Goal: Find specific page/section: Find specific page/section

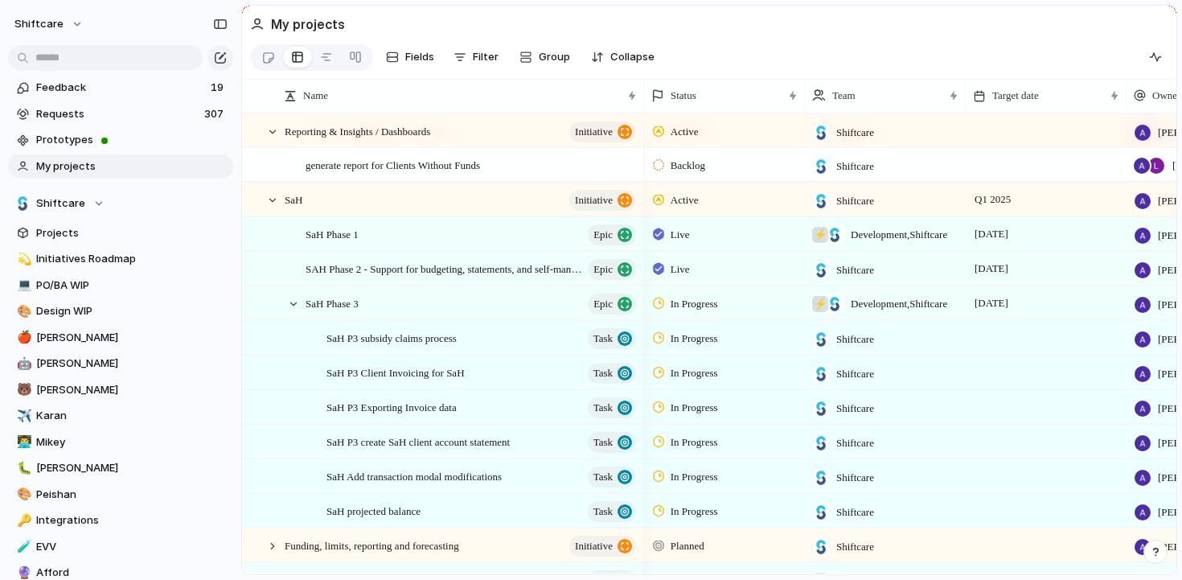
scroll to position [1310, 0]
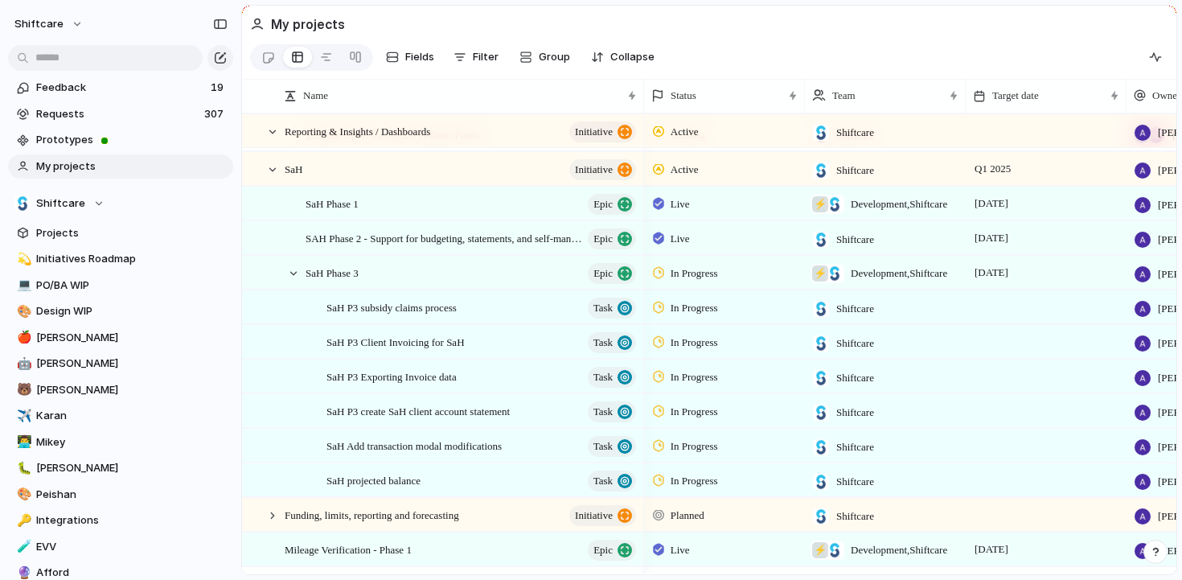
click at [716, 451] on span "In Progress" at bounding box center [693, 446] width 47 height 16
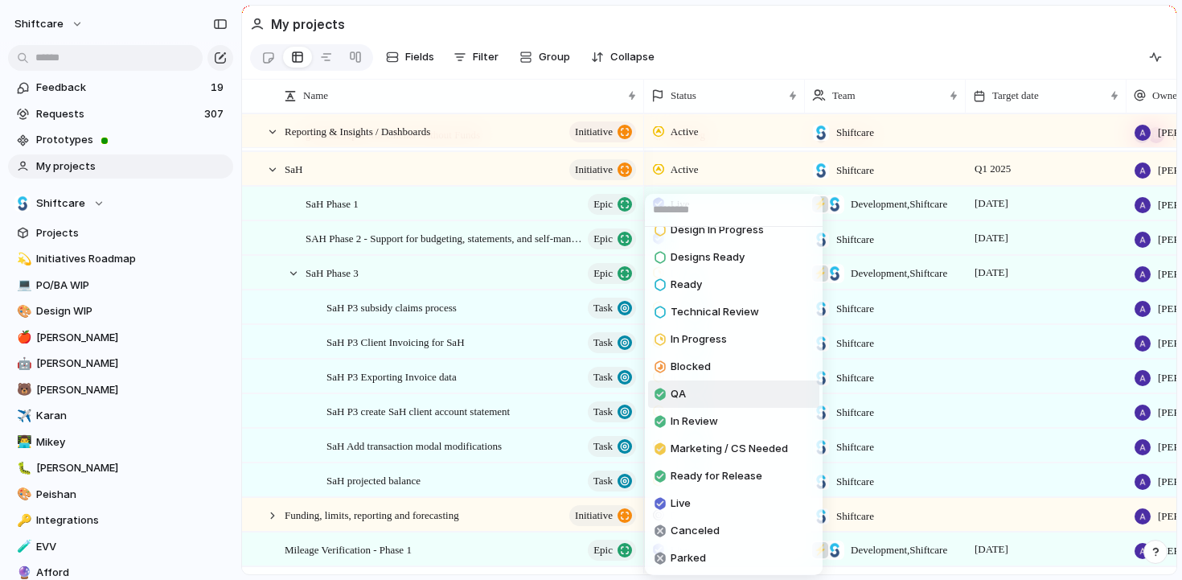
scroll to position [125, 0]
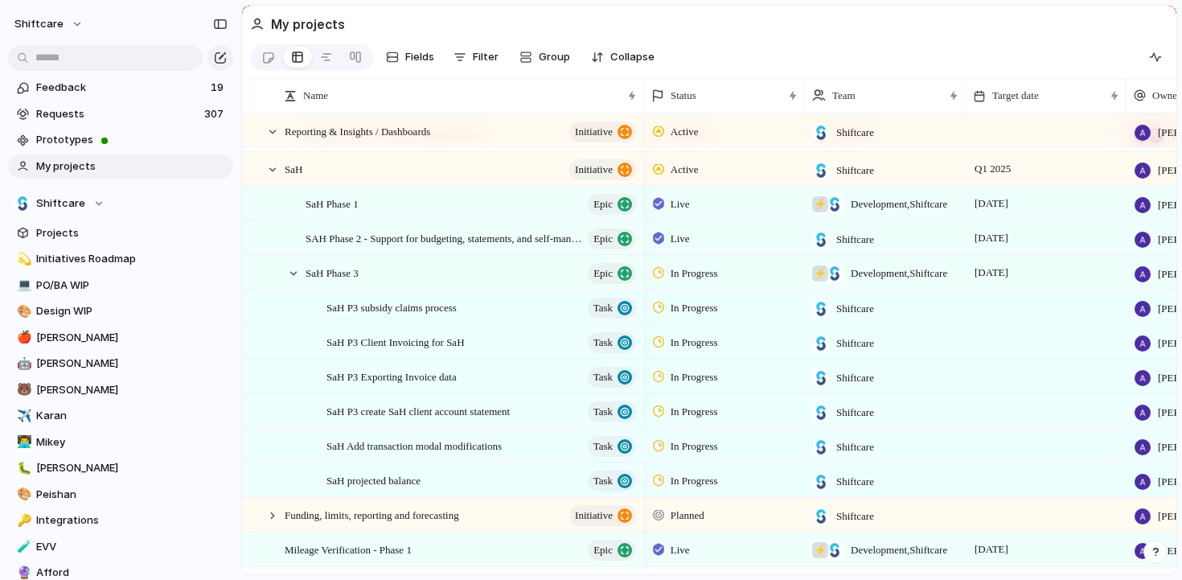
click at [444, 321] on div "Backlog Accepted Product In Progress Designs Needed Design In Progress Designs …" at bounding box center [591, 290] width 1182 height 580
click at [445, 316] on span "SaH P3 subsidy claims process" at bounding box center [391, 306] width 130 height 18
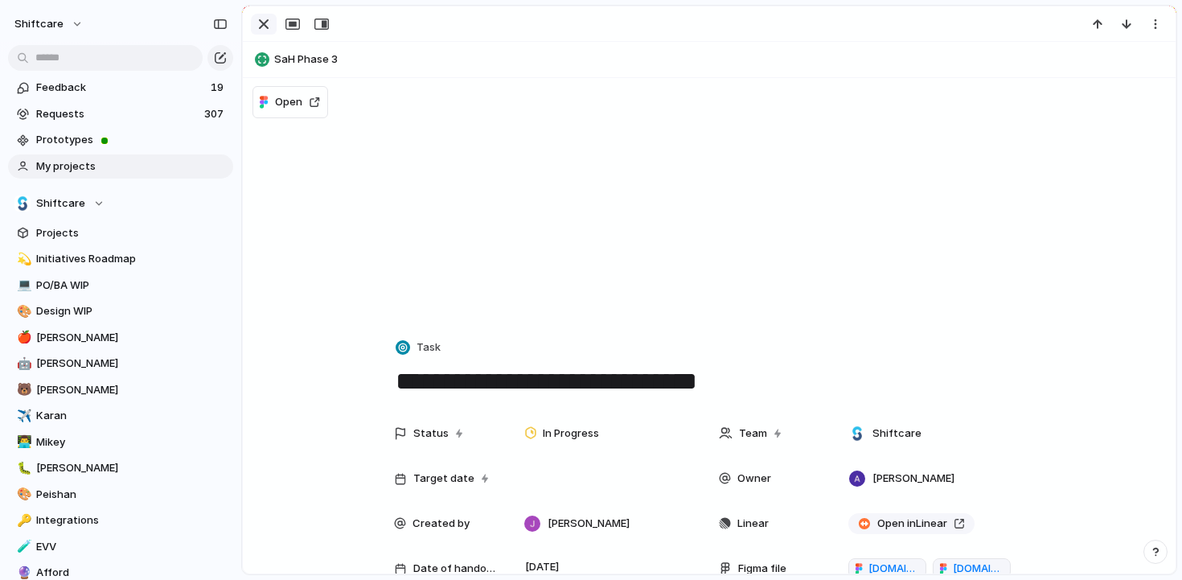
click at [265, 31] on div "button" at bounding box center [263, 23] width 19 height 19
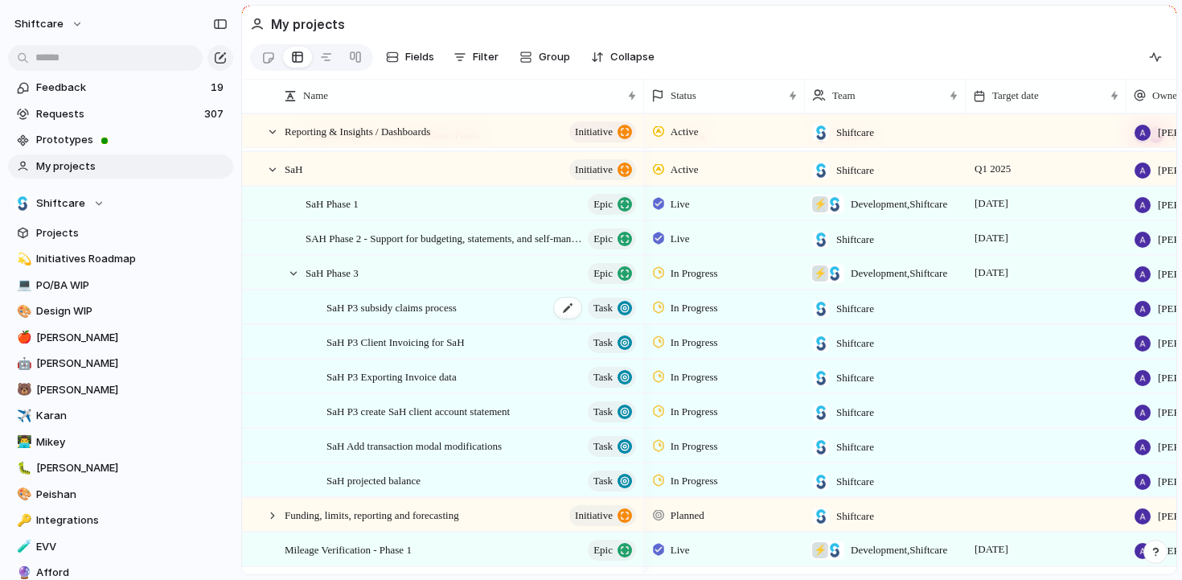
click at [396, 314] on span "SaH P3 subsidy claims process" at bounding box center [391, 306] width 130 height 18
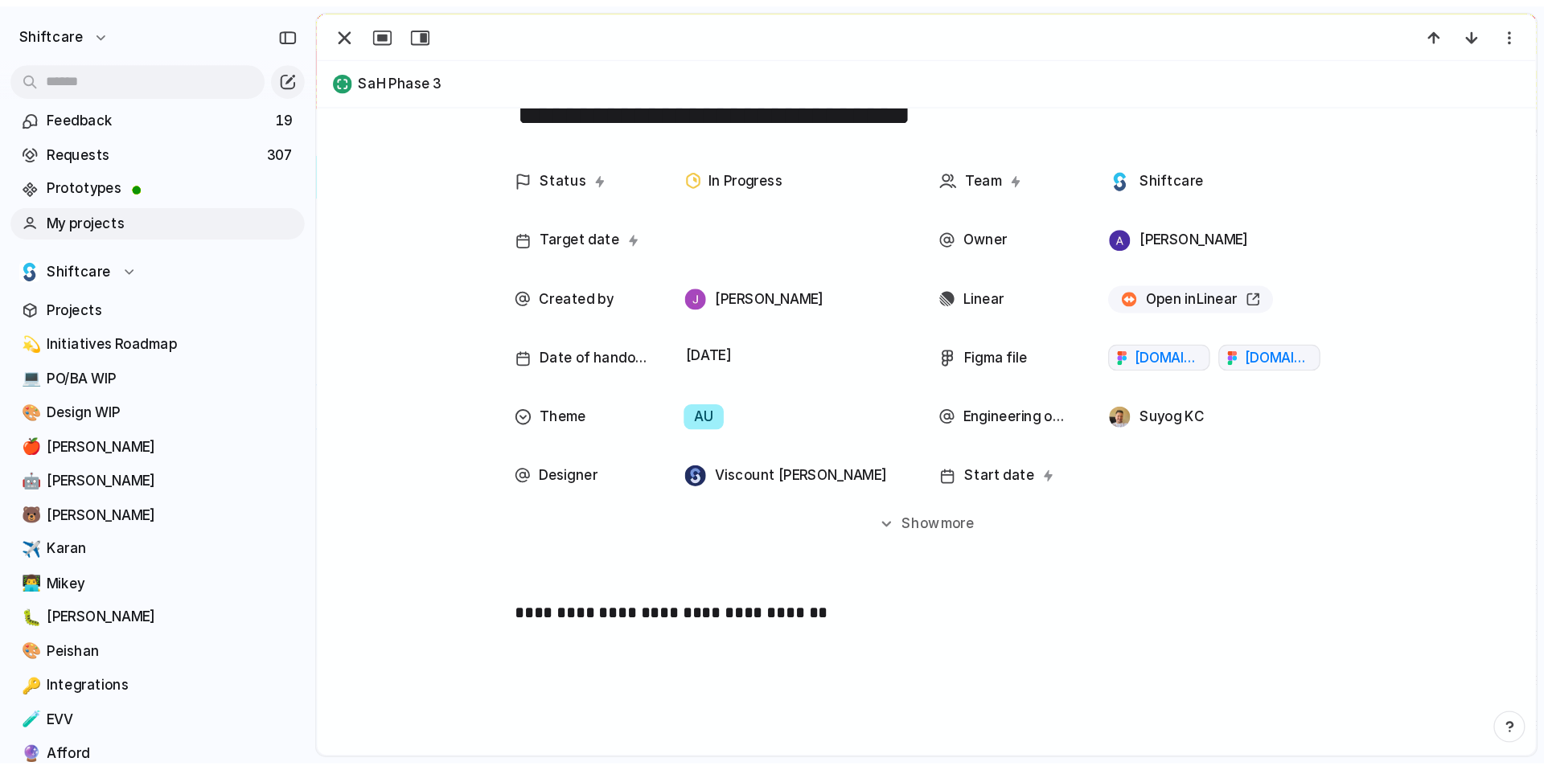
scroll to position [291, 0]
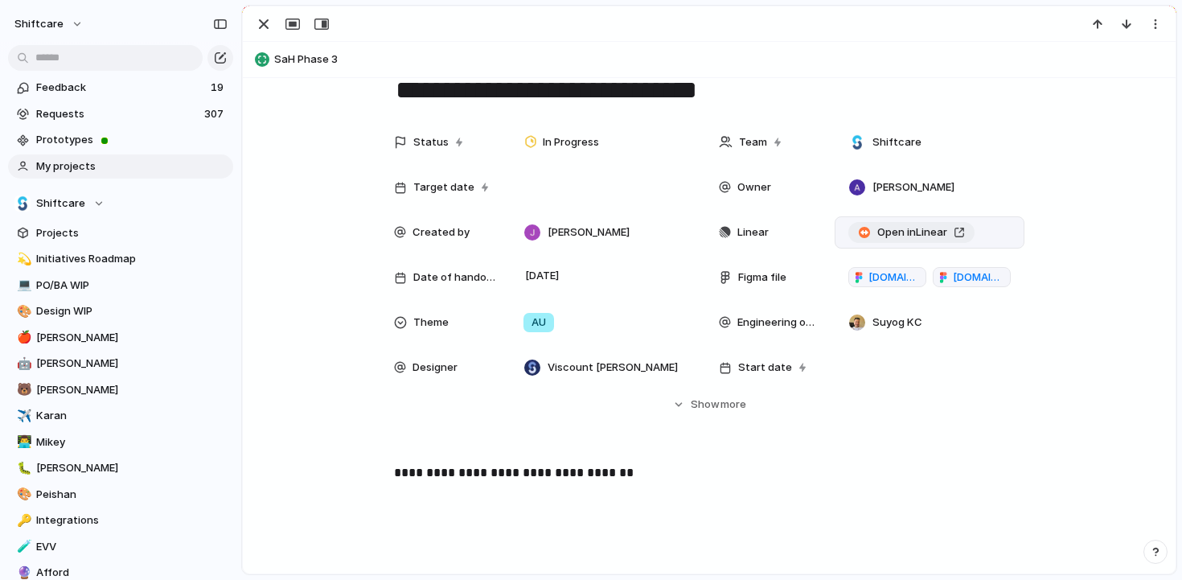
click at [904, 232] on span "Open in Linear" at bounding box center [912, 232] width 70 height 16
